Goal: Find specific page/section: Find specific page/section

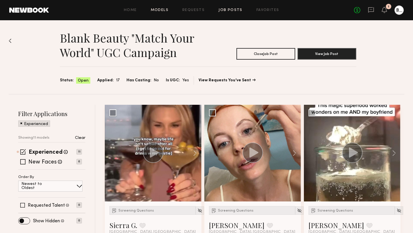
click at [159, 11] on link "Models" at bounding box center [160, 10] width 18 height 4
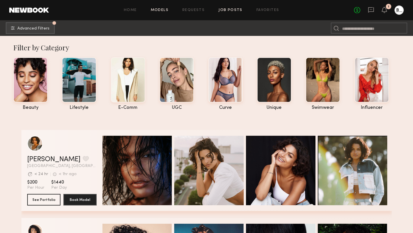
click at [224, 10] on link "Job Posts" at bounding box center [230, 10] width 24 height 4
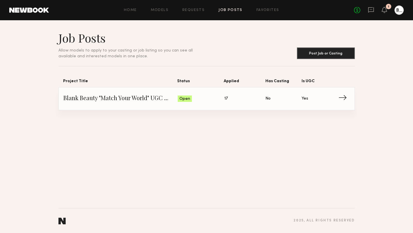
click at [119, 100] on span "Blank Beauty "Match Your World" UGC Campaign" at bounding box center [120, 98] width 115 height 9
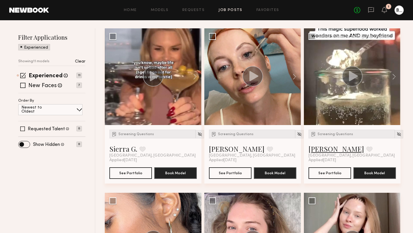
scroll to position [3, 0]
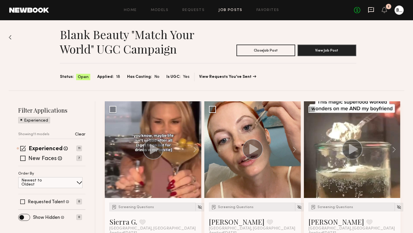
click at [371, 10] on icon at bounding box center [371, 9] width 2 height 1
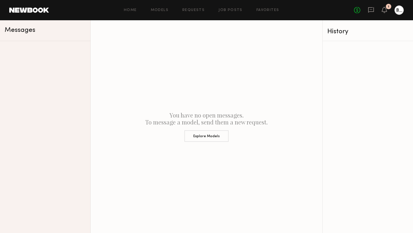
click at [400, 13] on div at bounding box center [398, 9] width 9 height 9
